Goal: Task Accomplishment & Management: Manage account settings

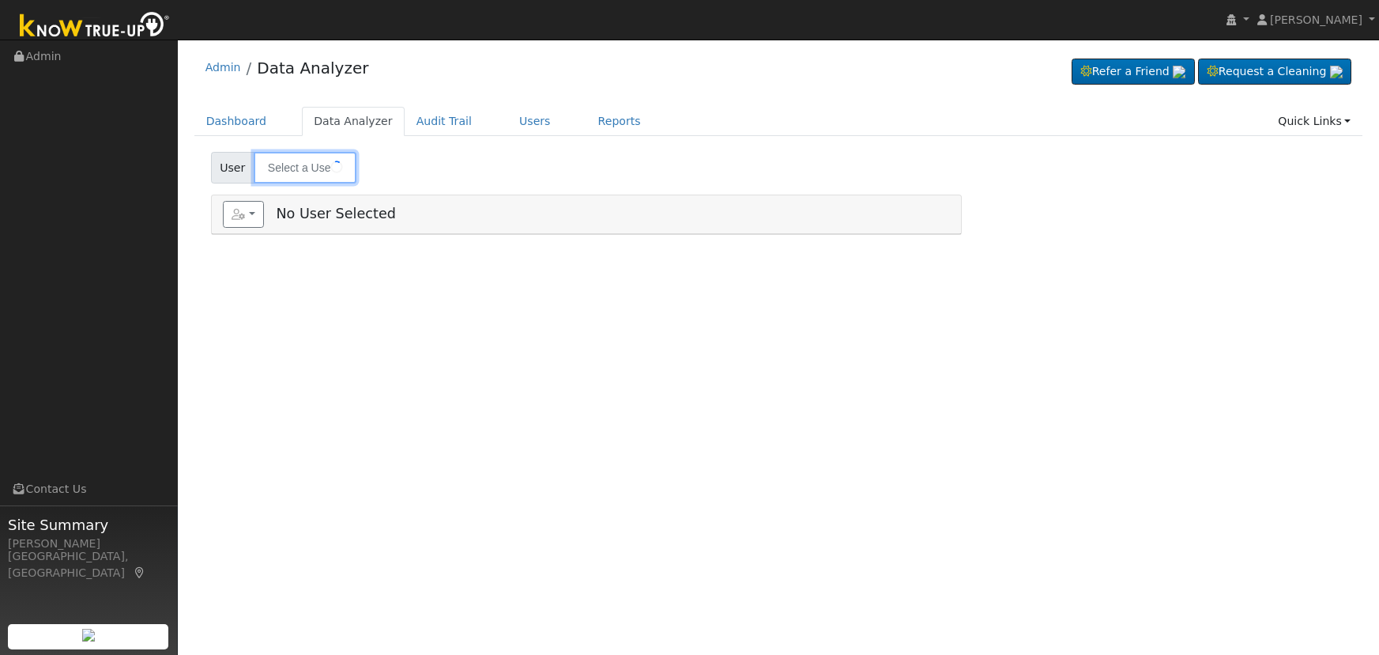
type input "[PERSON_NAME] & [PERSON_NAME]"
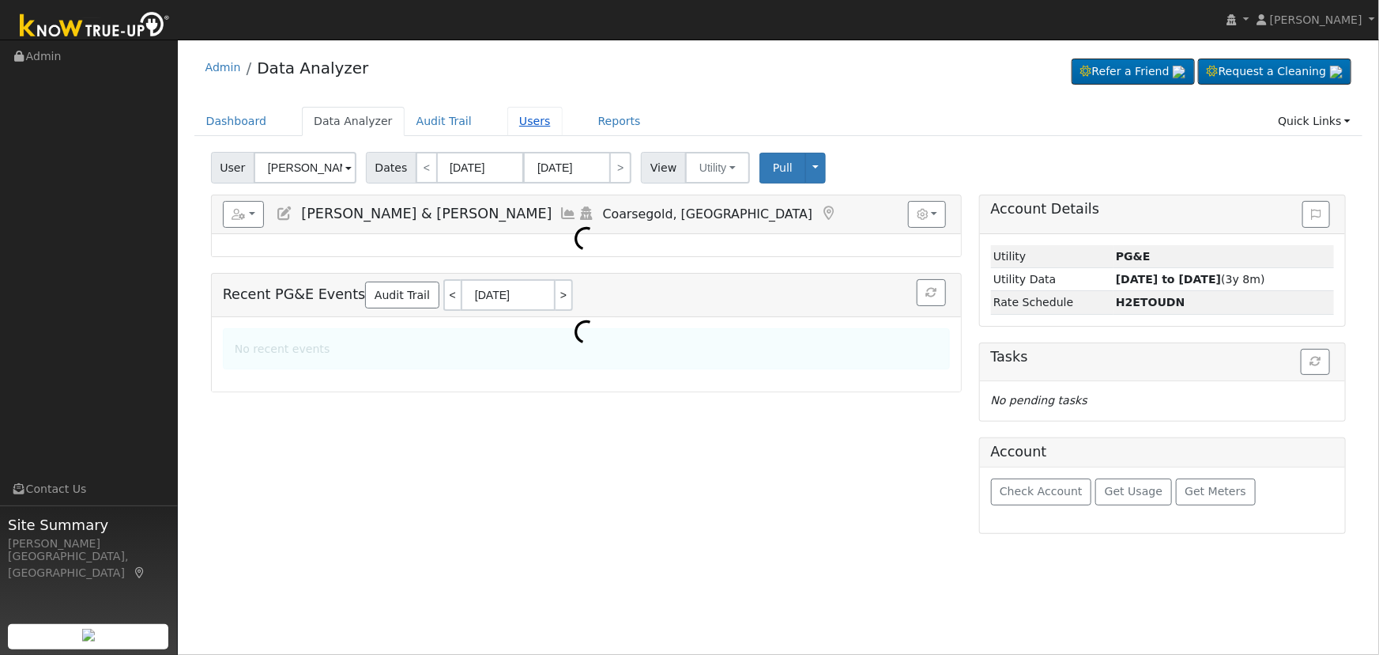
click at [507, 123] on link "Users" at bounding box center [534, 121] width 55 height 29
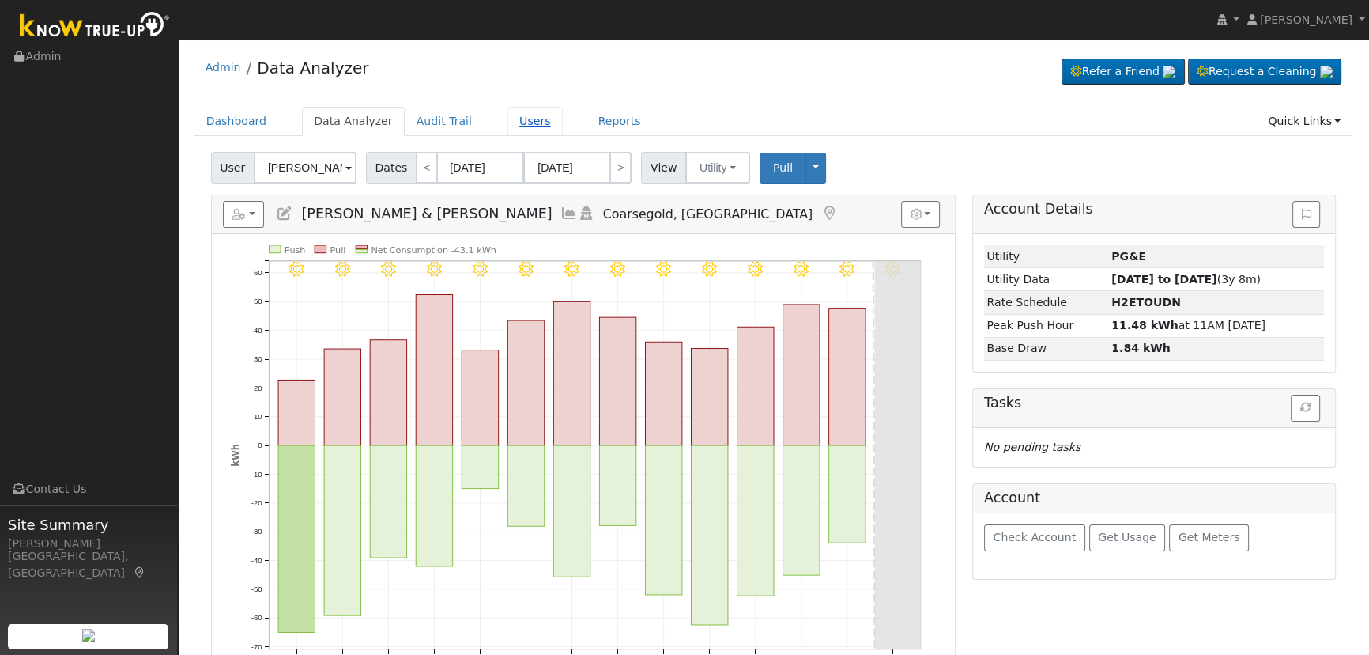
drag, startPoint x: 510, startPoint y: 119, endPoint x: 519, endPoint y: 119, distance: 9.5
click at [510, 118] on link "Users" at bounding box center [534, 121] width 55 height 29
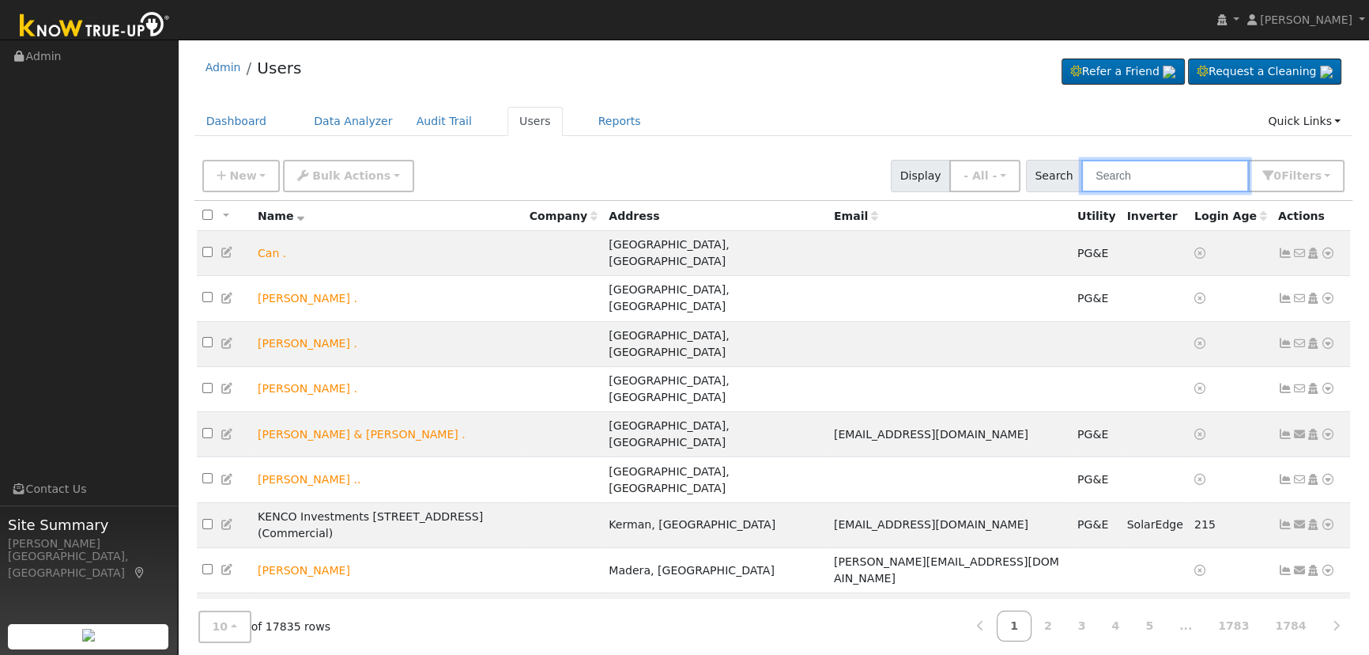
click at [1124, 179] on input "text" at bounding box center [1165, 176] width 168 height 32
paste input "Portillo"
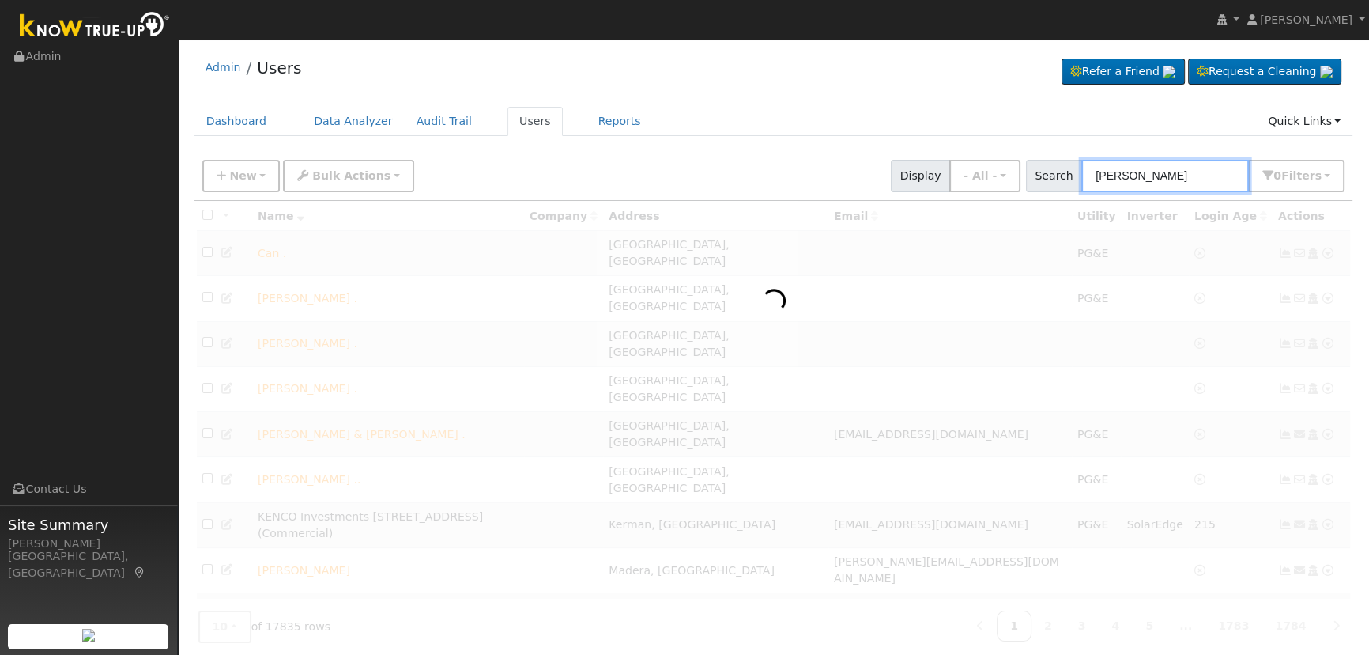
click at [1157, 175] on input "Portillo" at bounding box center [1165, 176] width 168 height 32
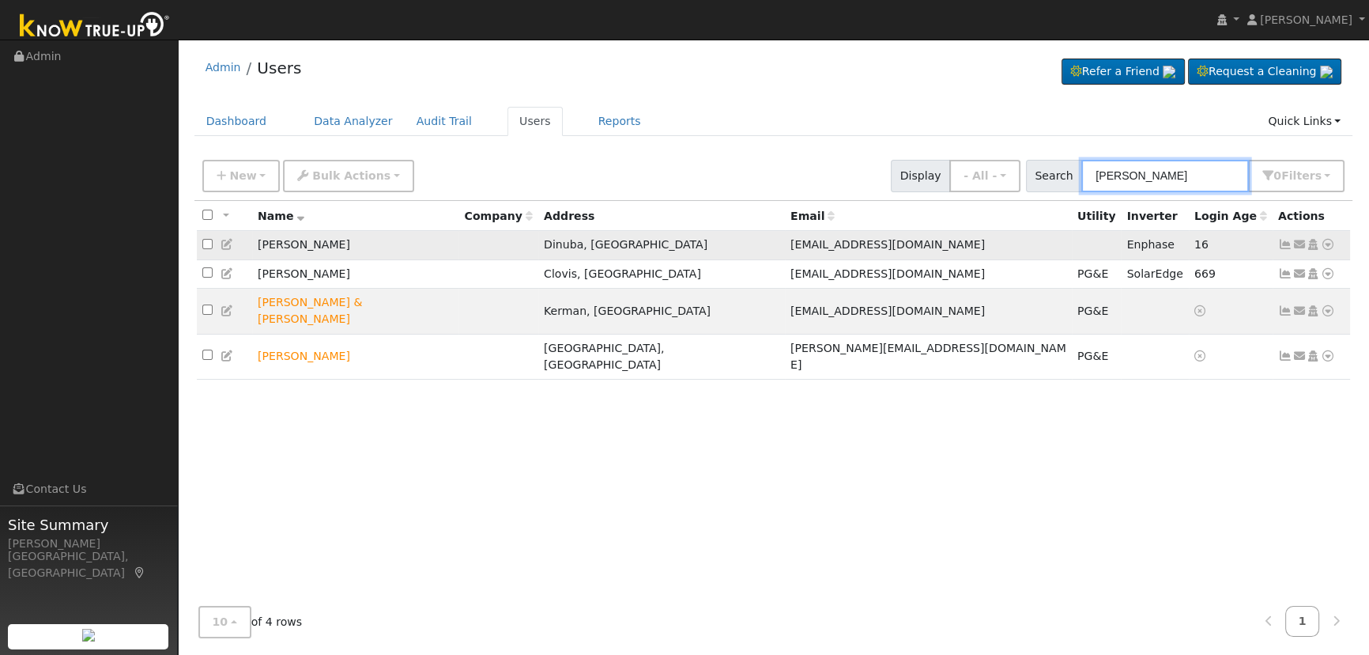
type input "Portillo"
click at [1285, 240] on icon at bounding box center [1285, 244] width 14 height 11
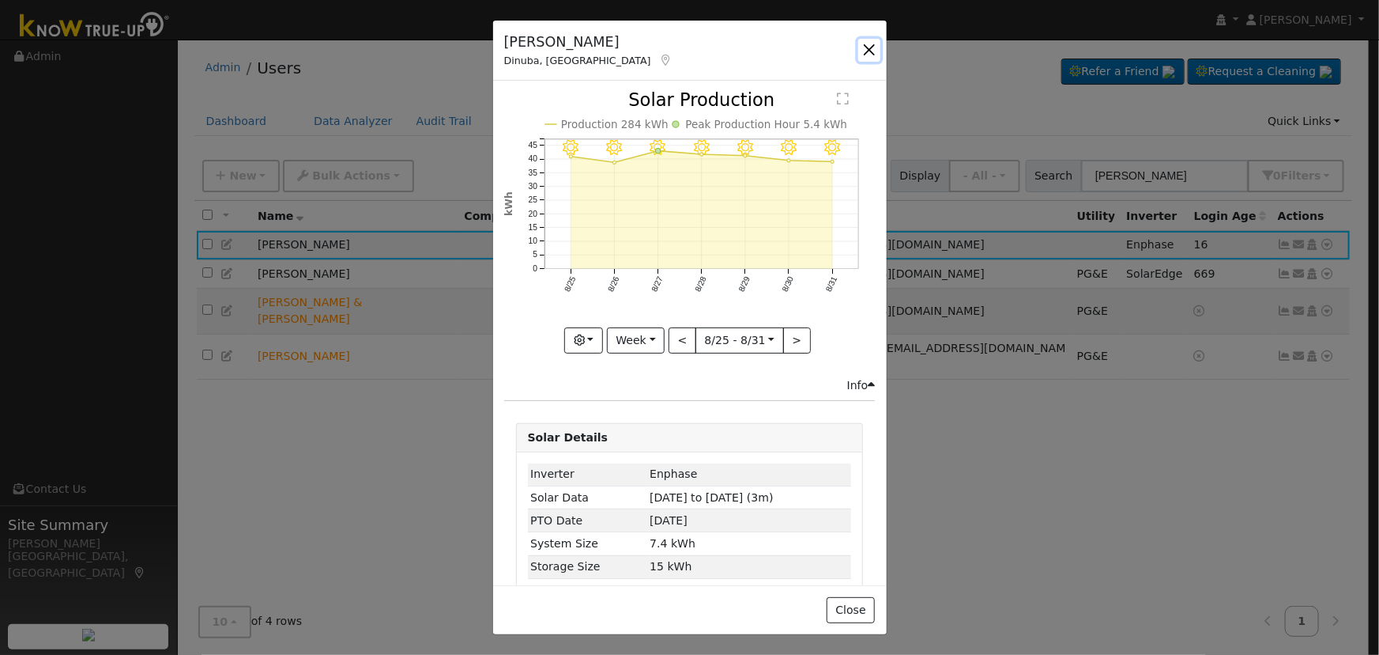
click at [867, 46] on button "button" at bounding box center [869, 50] width 22 height 22
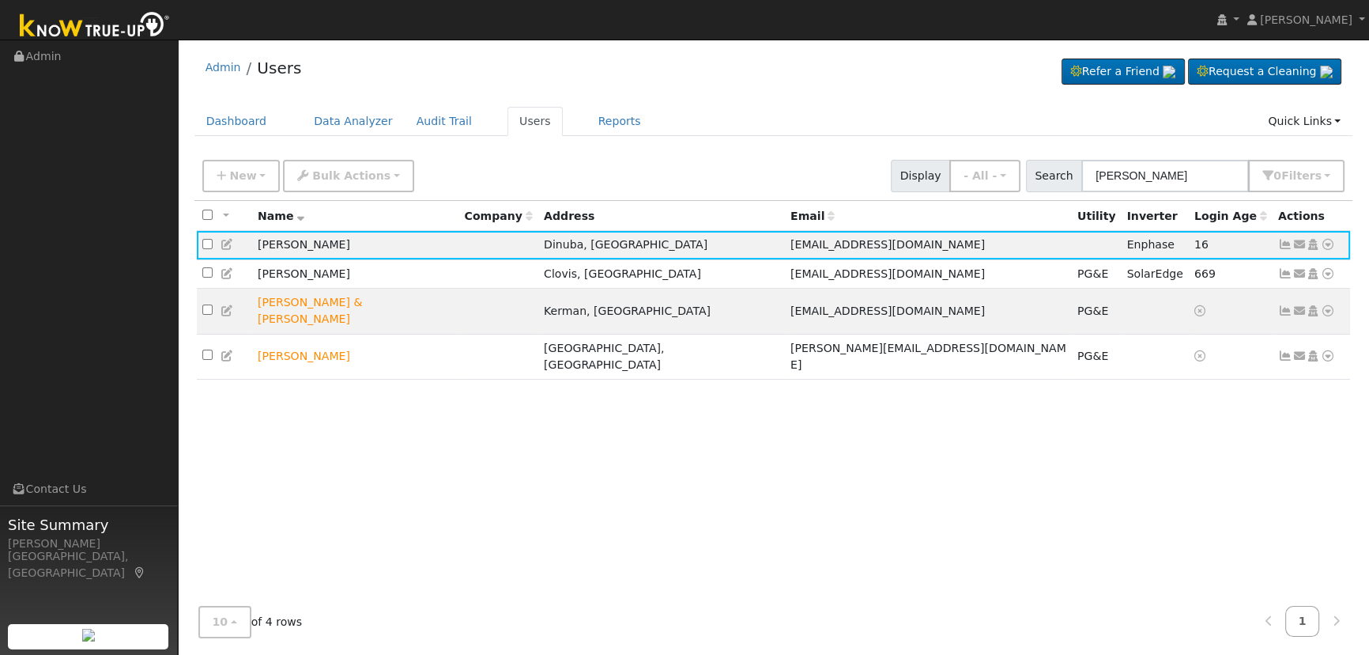
click at [1310, 241] on icon at bounding box center [1313, 244] width 14 height 11
